Goal: Information Seeking & Learning: Find specific fact

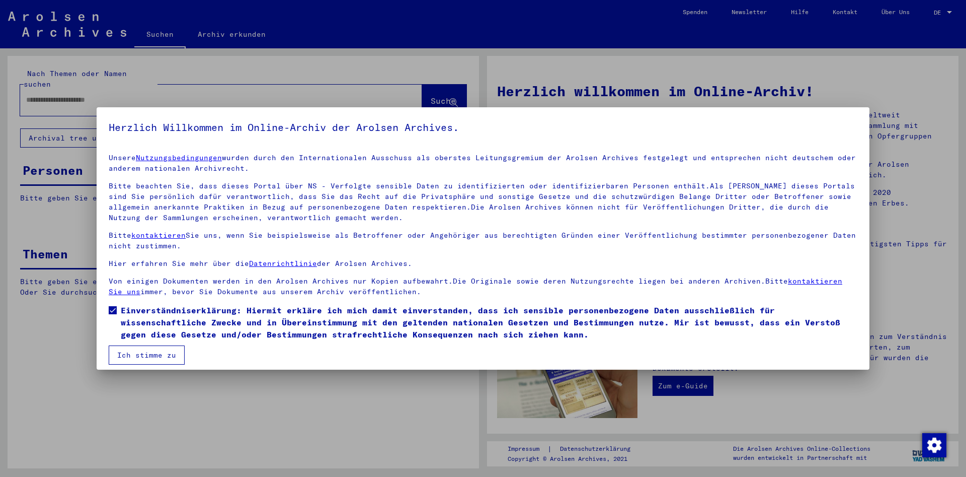
click at [142, 357] on button "Ich stimme zu" at bounding box center [147, 354] width 76 height 19
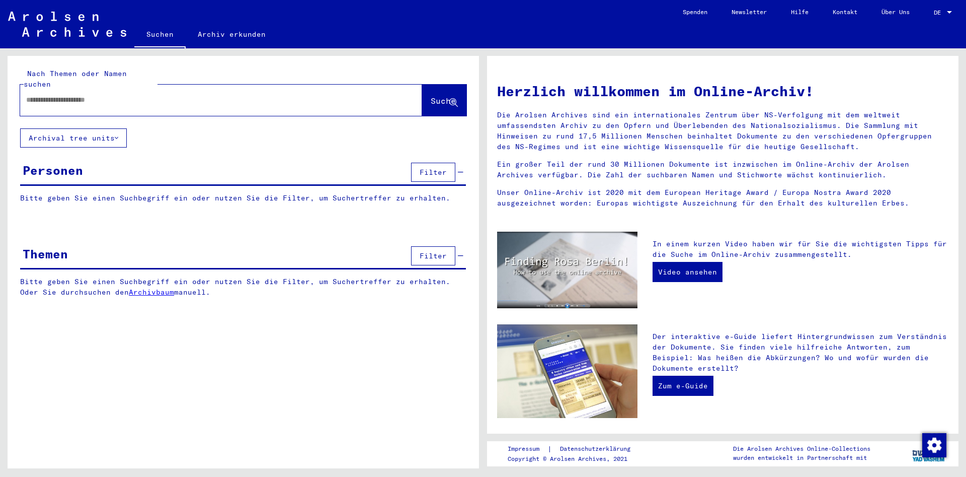
click at [142, 95] on input "text" at bounding box center [209, 100] width 366 height 11
type input "*"
type input "**********"
click at [440, 96] on span "Suche" at bounding box center [443, 101] width 25 height 10
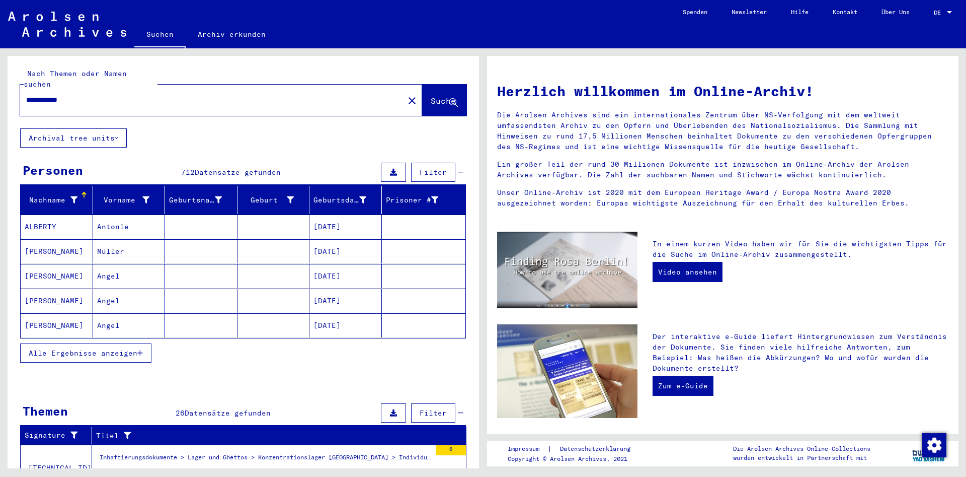
click at [118, 348] on span "Alle Ergebnisse anzeigen" at bounding box center [83, 352] width 109 height 9
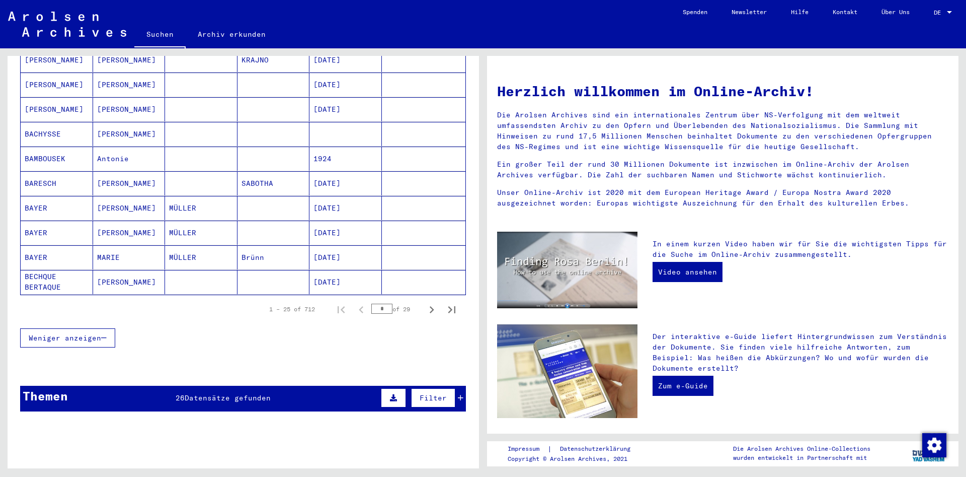
scroll to position [544, 0]
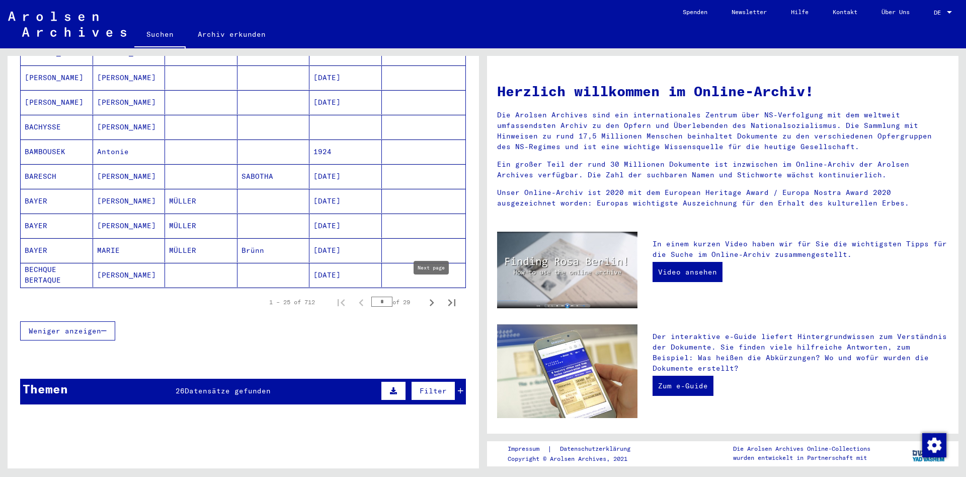
click at [430, 295] on icon "Next page" at bounding box center [432, 302] width 14 height 14
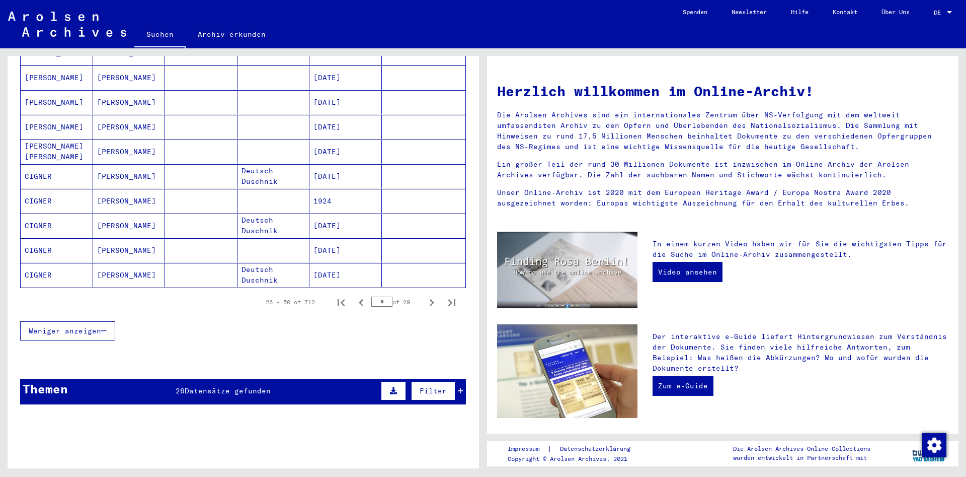
click at [430, 295] on icon "Next page" at bounding box center [432, 302] width 14 height 14
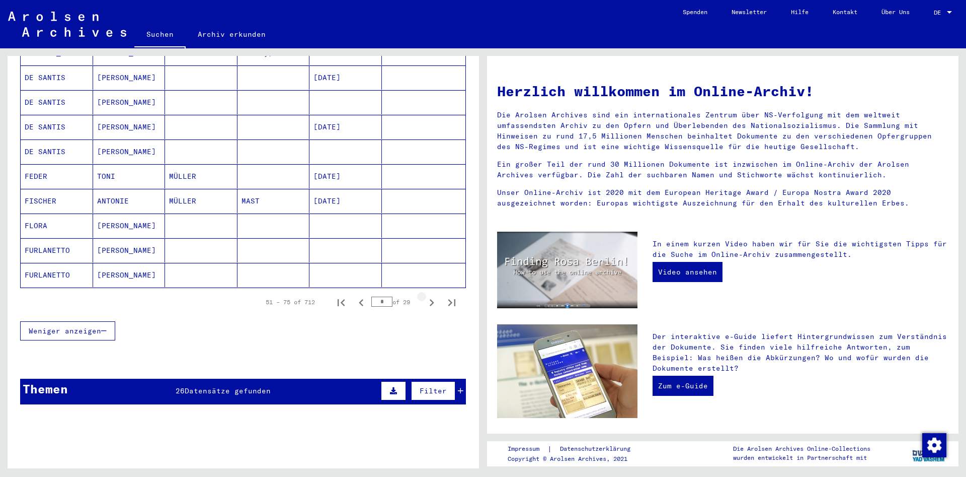
click at [430, 295] on icon "Next page" at bounding box center [432, 302] width 14 height 14
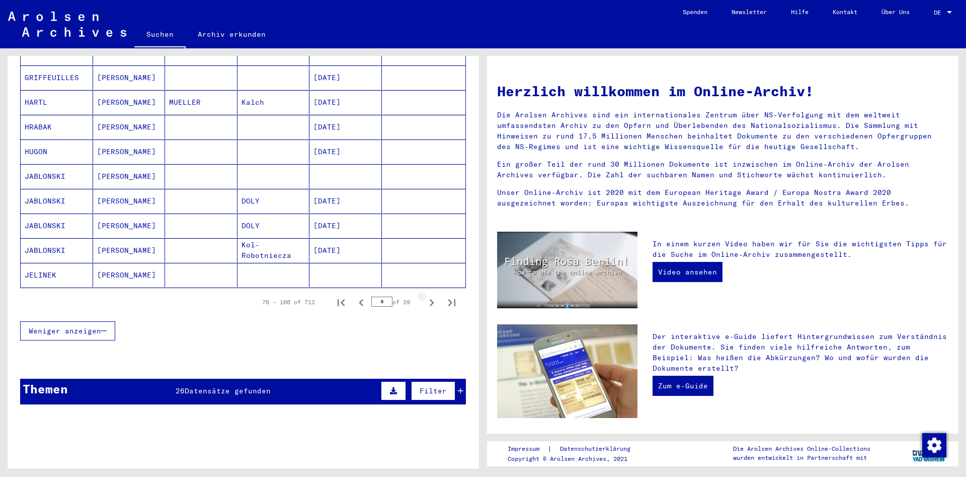
click at [430, 295] on icon "Next page" at bounding box center [432, 302] width 14 height 14
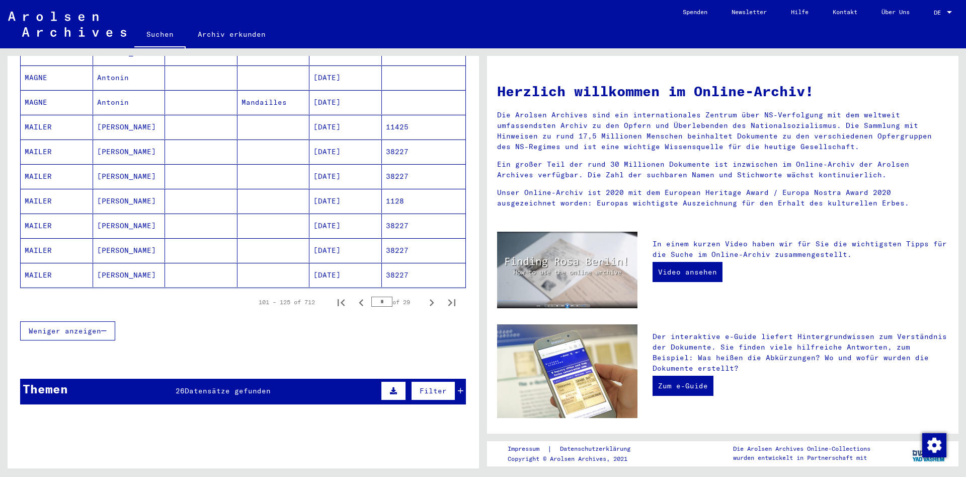
click at [430, 295] on icon "Next page" at bounding box center [432, 302] width 14 height 14
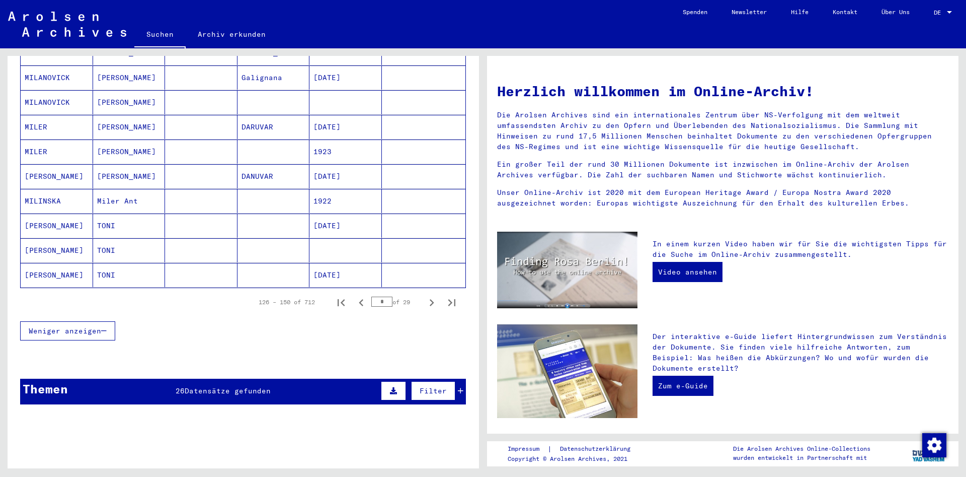
click at [430, 295] on icon "Next page" at bounding box center [432, 302] width 14 height 14
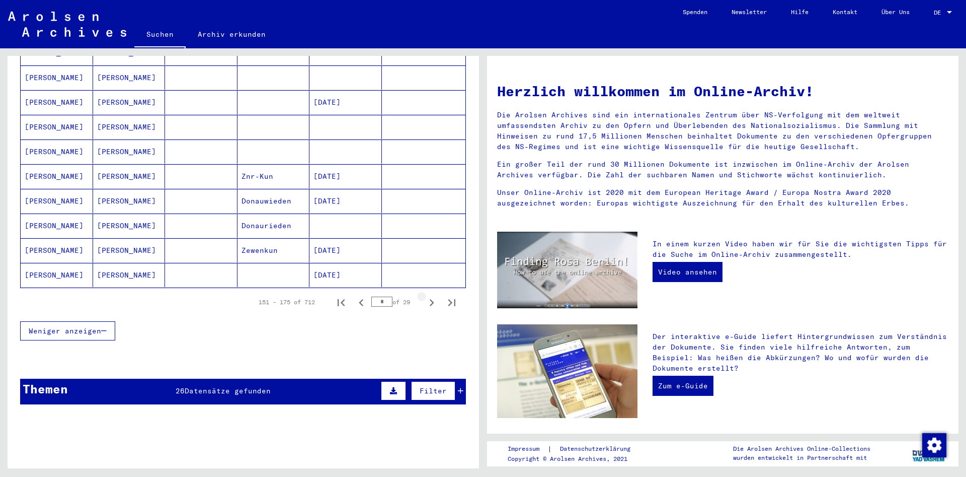
click at [430, 295] on icon "Next page" at bounding box center [432, 302] width 14 height 14
type input "*"
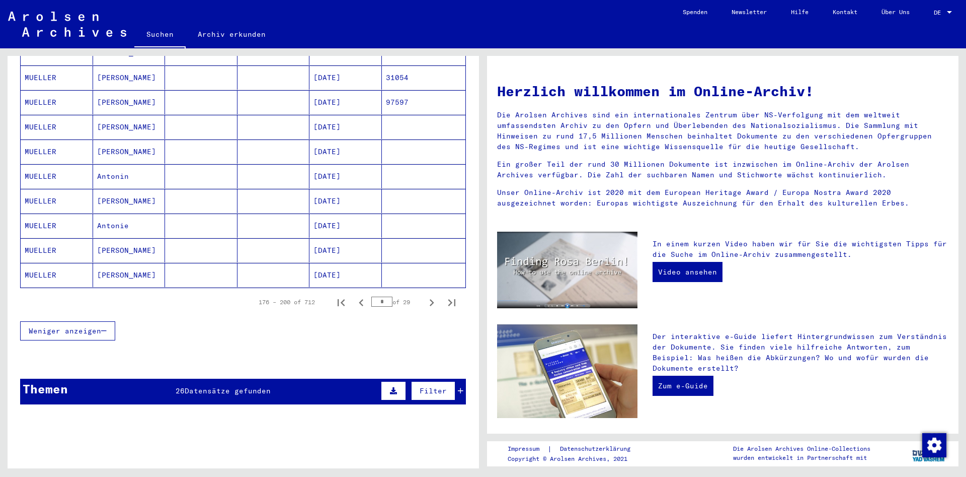
click at [341, 238] on mat-cell "[DATE]" at bounding box center [346, 250] width 72 height 24
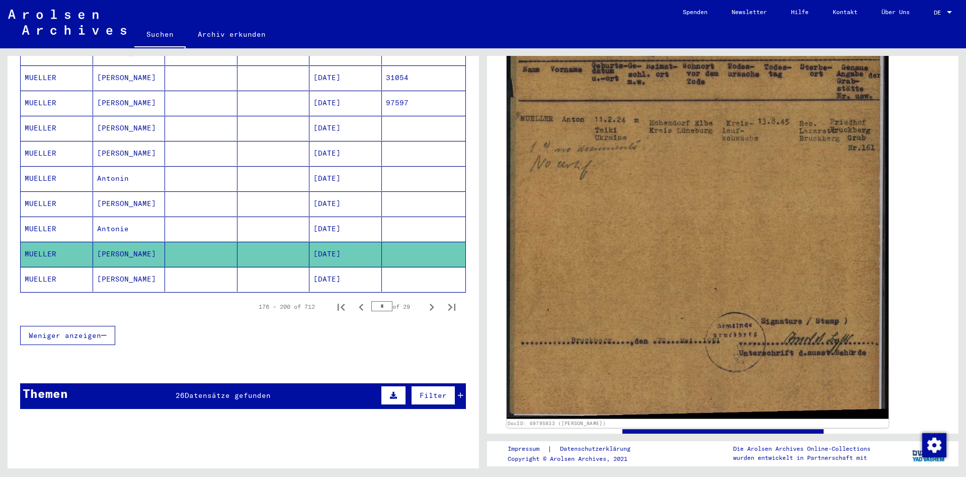
scroll to position [272, 0]
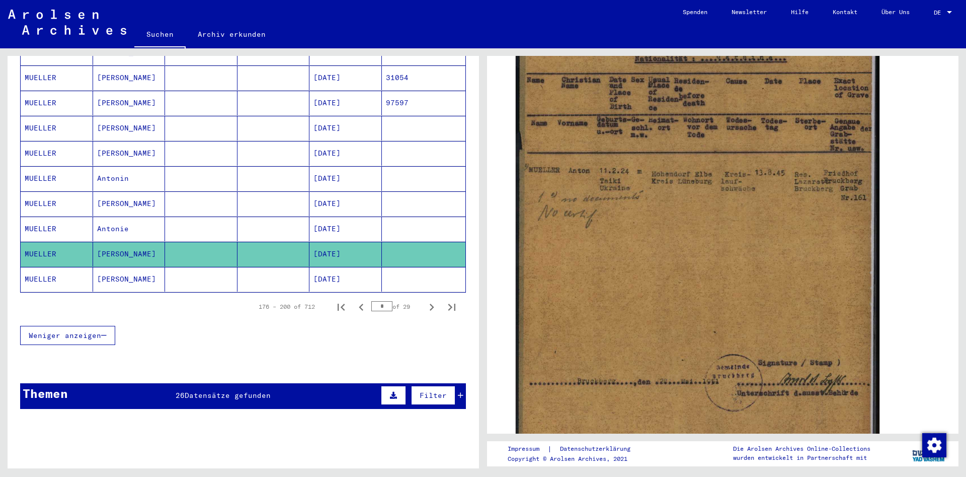
click at [136, 147] on mat-cell "[PERSON_NAME]" at bounding box center [129, 153] width 72 height 25
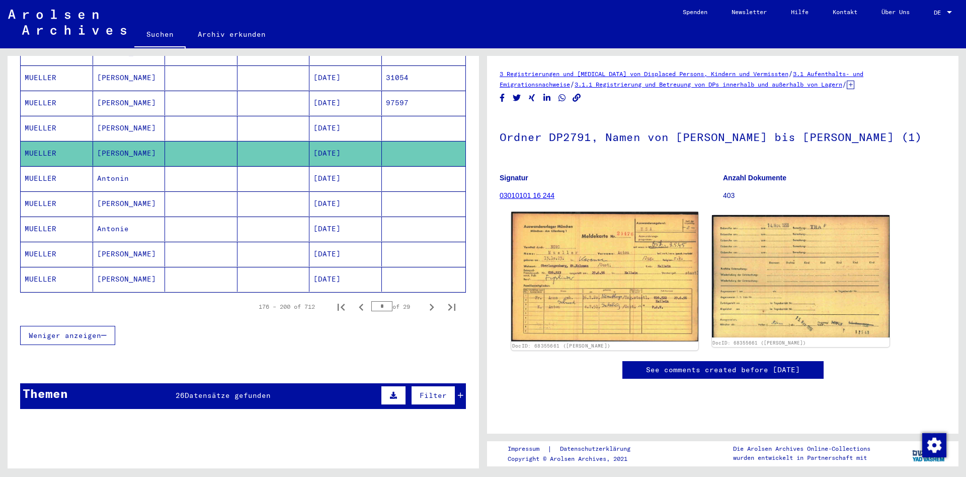
click at [578, 245] on img at bounding box center [604, 276] width 187 height 129
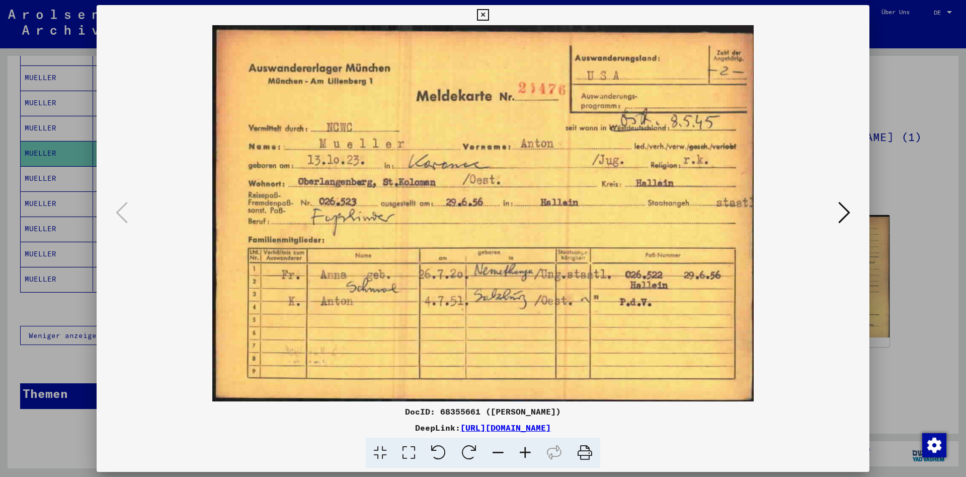
click at [848, 218] on icon at bounding box center [845, 212] width 12 height 24
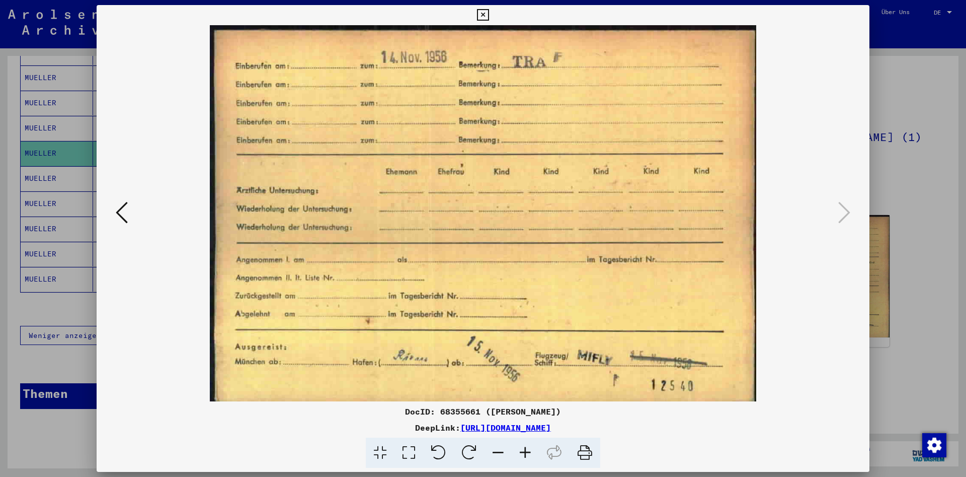
click at [489, 16] on icon at bounding box center [483, 15] width 12 height 12
